Goal: Information Seeking & Learning: Learn about a topic

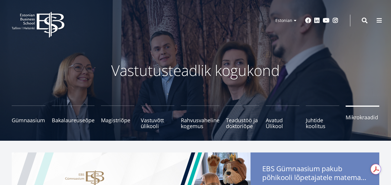
click at [357, 118] on span "Mikrokraadid" at bounding box center [363, 117] width 34 height 6
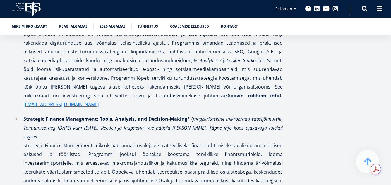
scroll to position [997, 0]
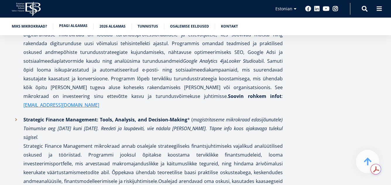
click at [77, 26] on link "Peagi algamas" at bounding box center [73, 26] width 28 height 6
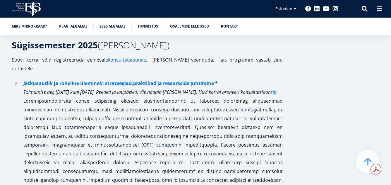
click at [157, 79] on link "Jätkusuutlik ja roheline üleminek: strateegiad,praktikad ja ressursside juhtimi…" at bounding box center [118, 83] width 191 height 9
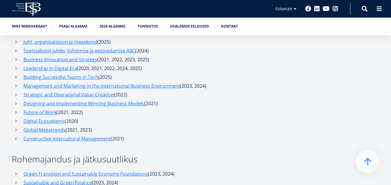
scroll to position [2216, 0]
